Goal: Find specific page/section: Find specific page/section

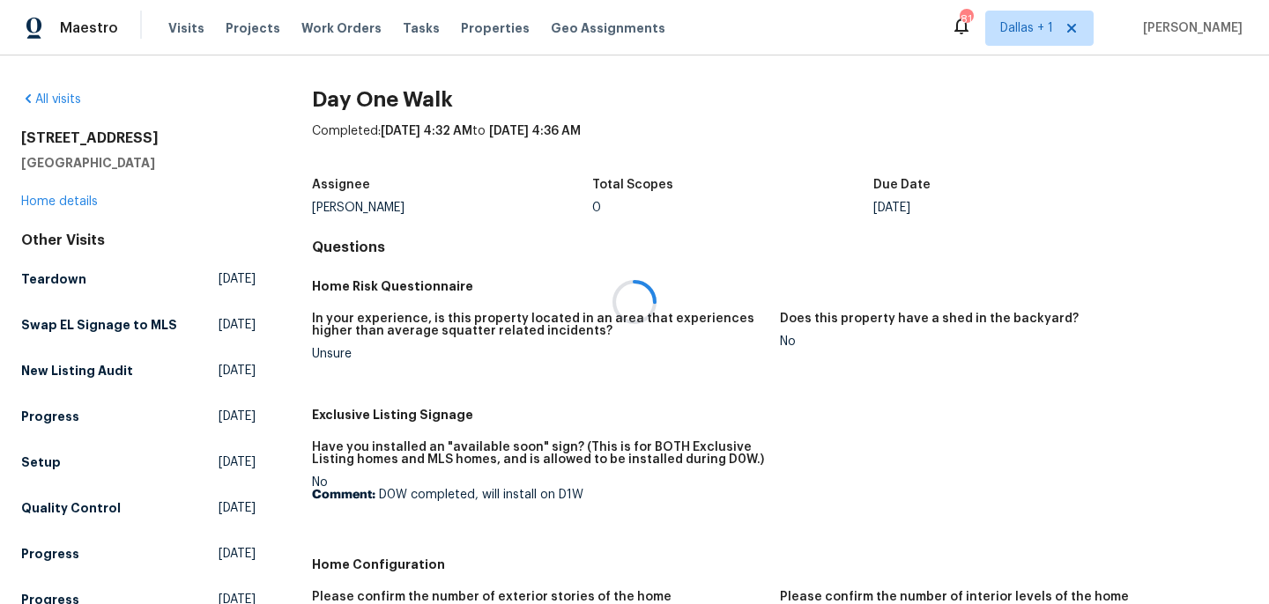
click at [1001, 27] on div at bounding box center [634, 302] width 1269 height 604
click at [985, 30] on span "Dallas + 1" at bounding box center [1039, 28] width 108 height 35
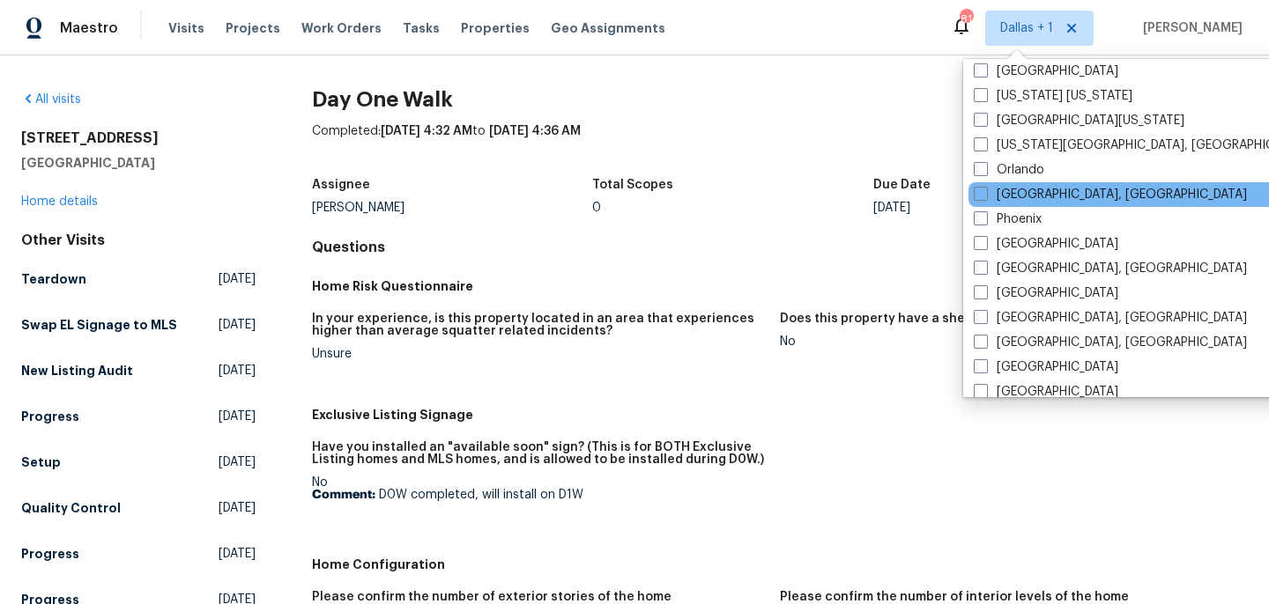
scroll to position [917, 0]
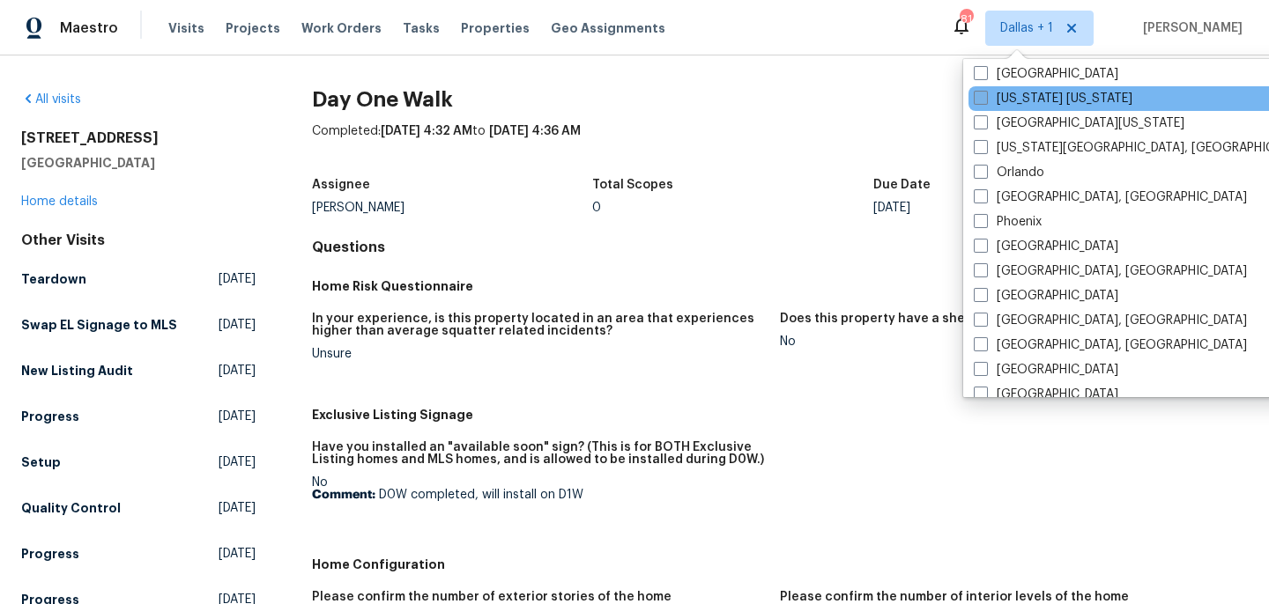
click at [980, 97] on span at bounding box center [980, 98] width 14 height 14
click at [980, 97] on input "[US_STATE] [US_STATE]" at bounding box center [978, 95] width 11 height 11
checkbox input "true"
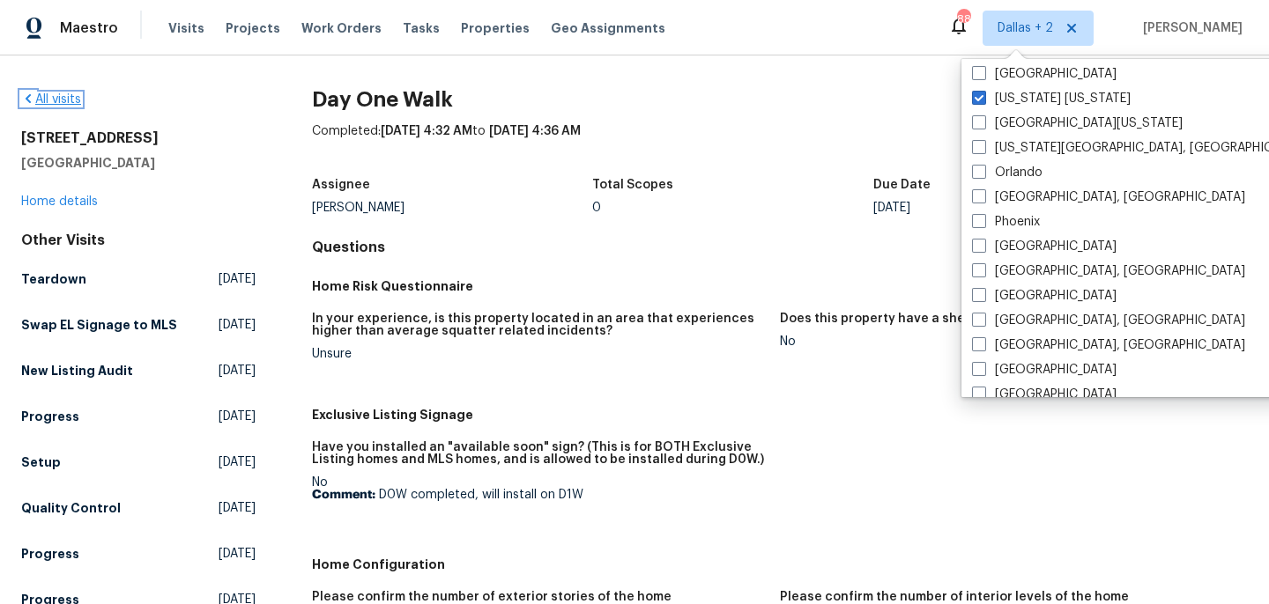
click at [45, 100] on link "All visits" at bounding box center [51, 99] width 60 height 12
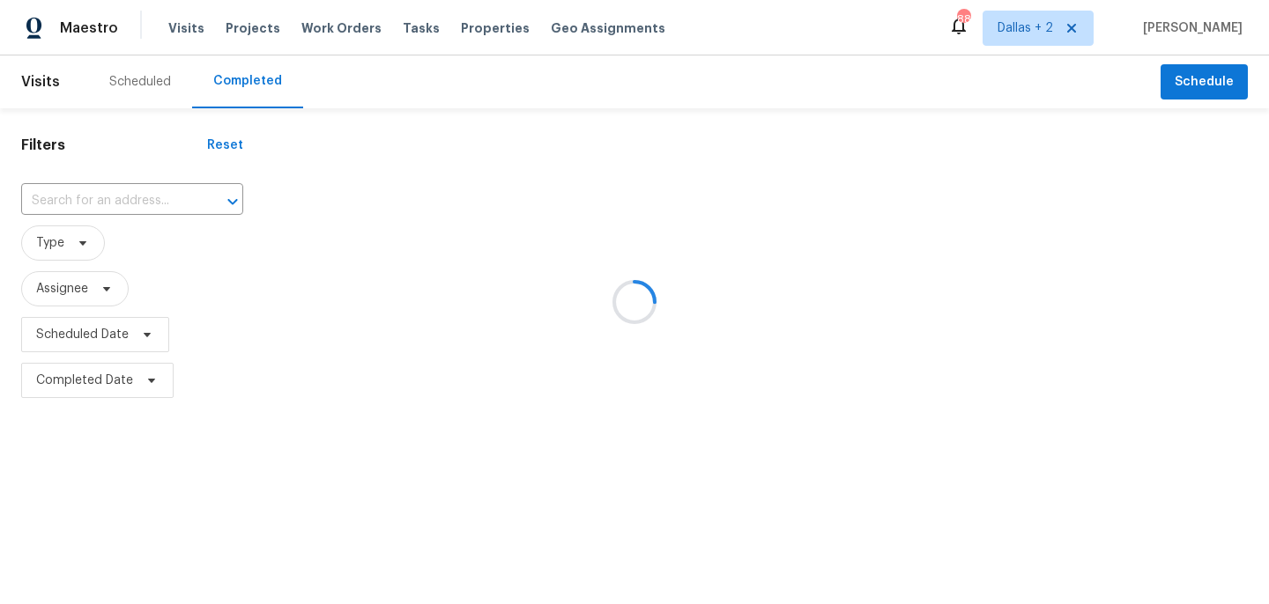
click at [100, 204] on div at bounding box center [634, 302] width 1269 height 604
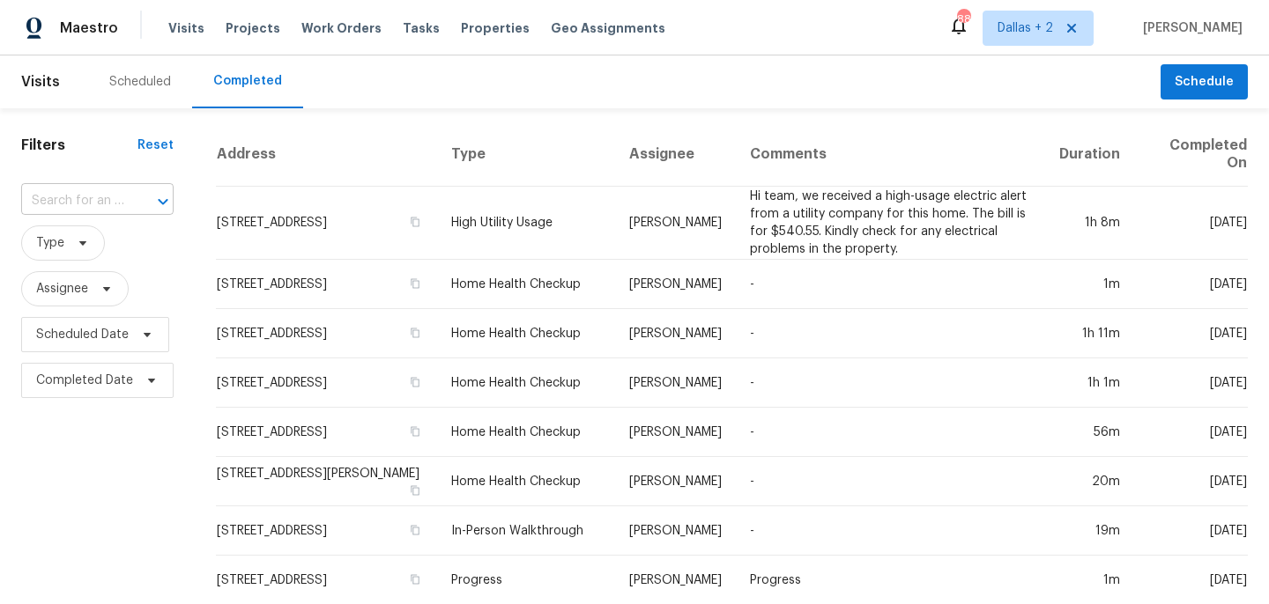
click at [93, 204] on input "text" at bounding box center [72, 201] width 103 height 27
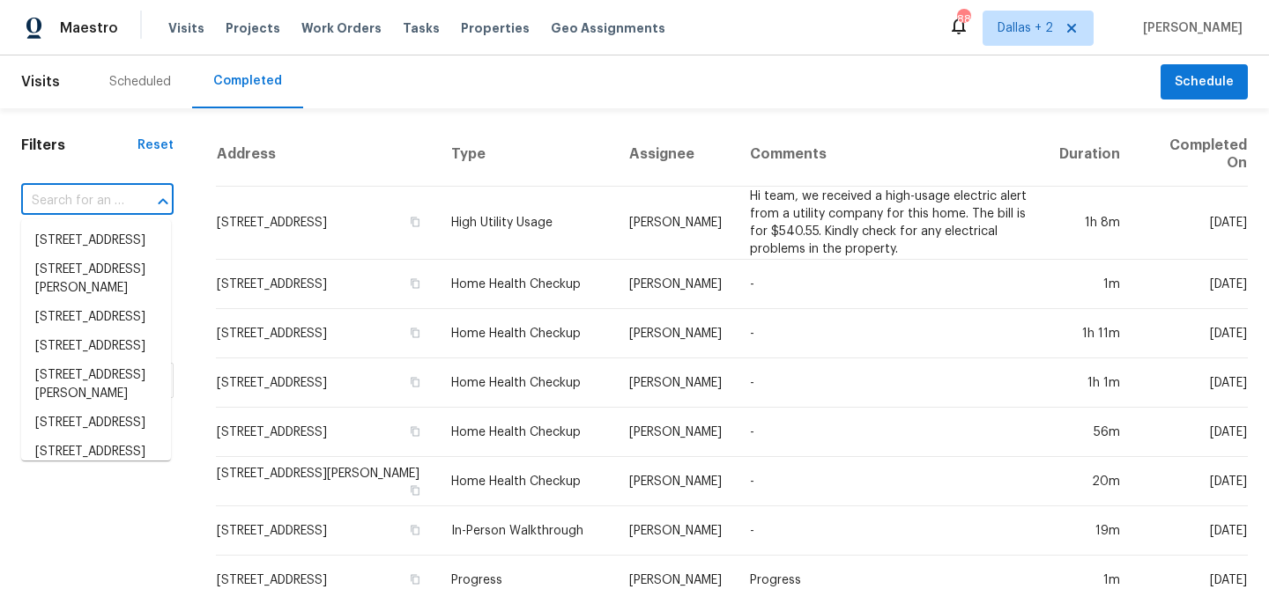
paste input "[STREET_ADDRESS][PERSON_NAME]"
type input "[STREET_ADDRESS][PERSON_NAME]"
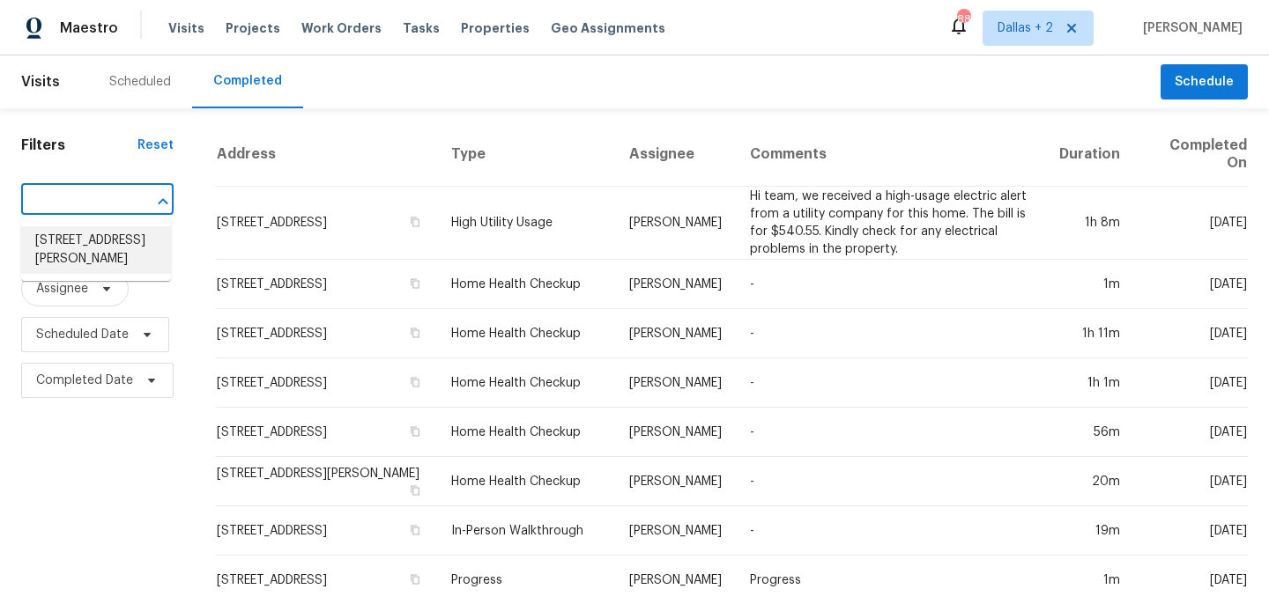
click at [80, 254] on li "[STREET_ADDRESS][PERSON_NAME]" at bounding box center [96, 250] width 150 height 48
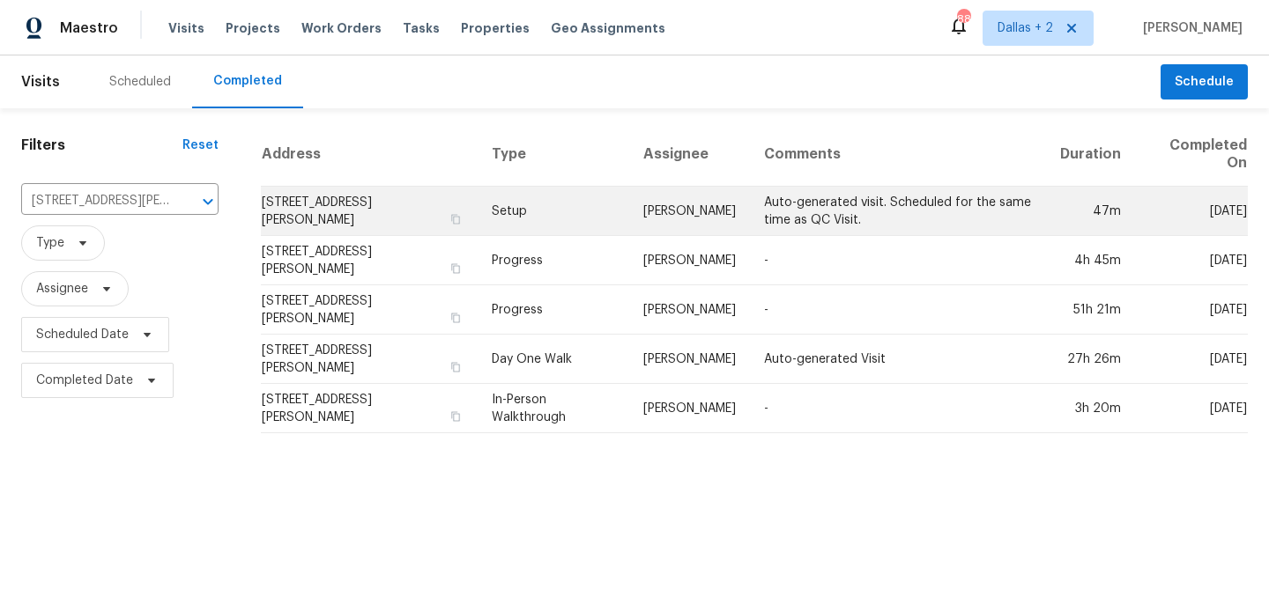
click at [522, 218] on td "Setup" at bounding box center [553, 211] width 152 height 49
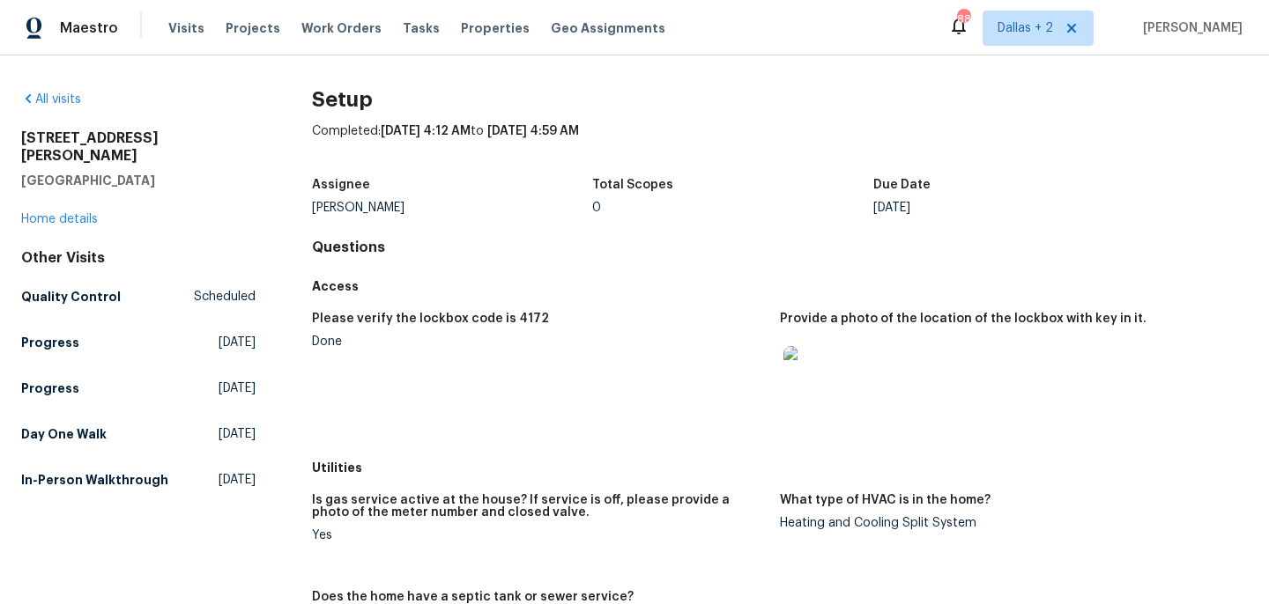
scroll to position [1515, 0]
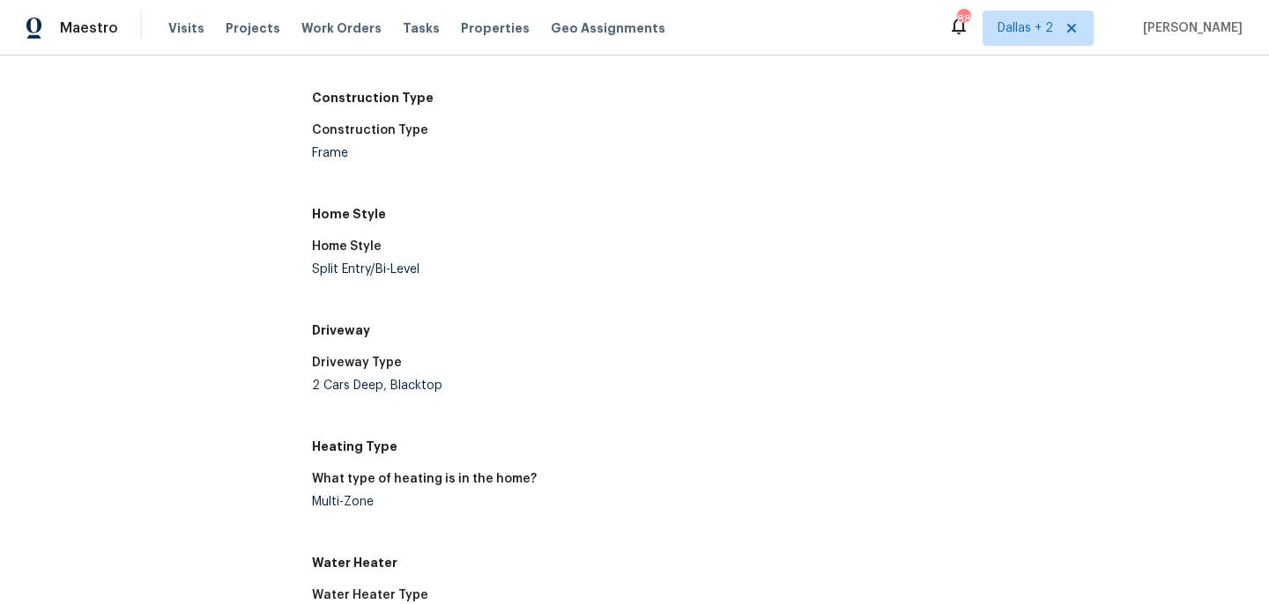
click at [410, 381] on div "2 Cars Deep, Blacktop" at bounding box center [539, 386] width 454 height 12
copy div "Blacktop"
drag, startPoint x: 378, startPoint y: 383, endPoint x: 310, endPoint y: 381, distance: 67.9
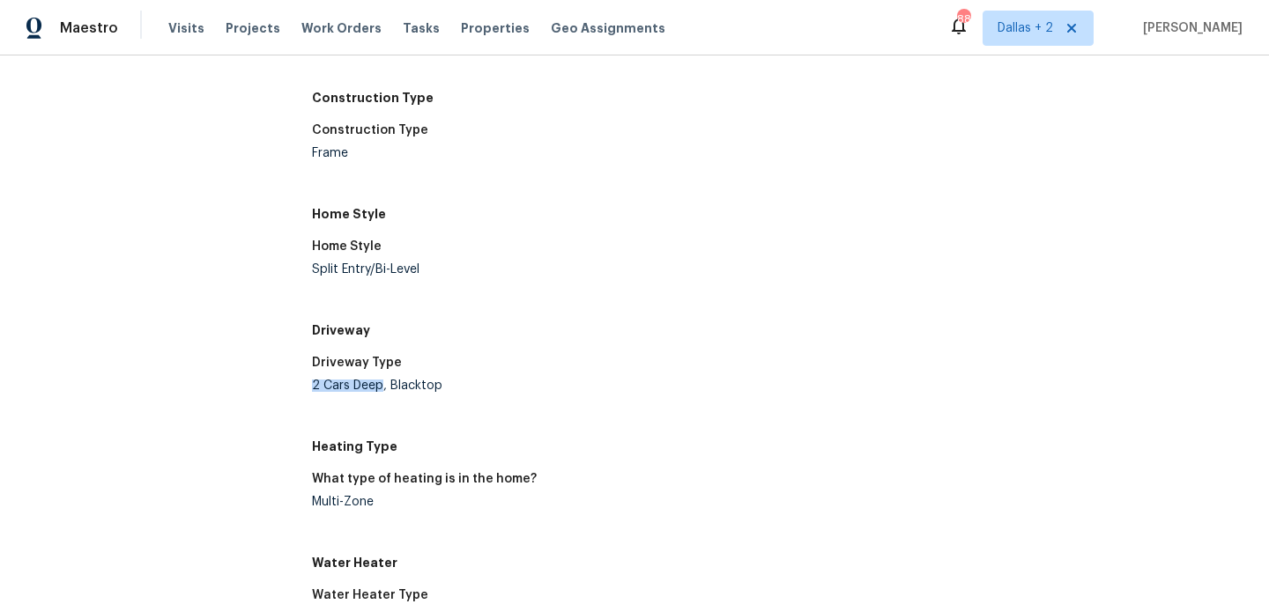
copy div "2 Cars Deep"
drag, startPoint x: 380, startPoint y: 383, endPoint x: 306, endPoint y: 382, distance: 74.0
copy div "2 Cars Deep"
